Goal: Task Accomplishment & Management: Complete application form

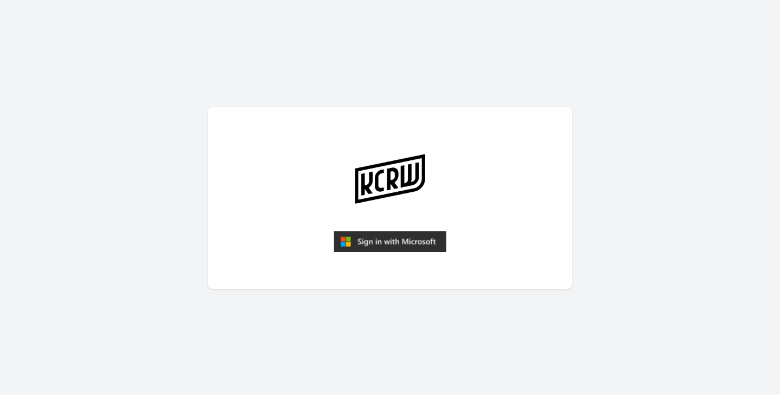
click at [401, 237] on img "submit" at bounding box center [390, 242] width 113 height 22
click at [408, 240] on img "submit" at bounding box center [390, 242] width 113 height 22
click at [400, 247] on img "submit" at bounding box center [390, 242] width 113 height 22
